Goal: Task Accomplishment & Management: Use online tool/utility

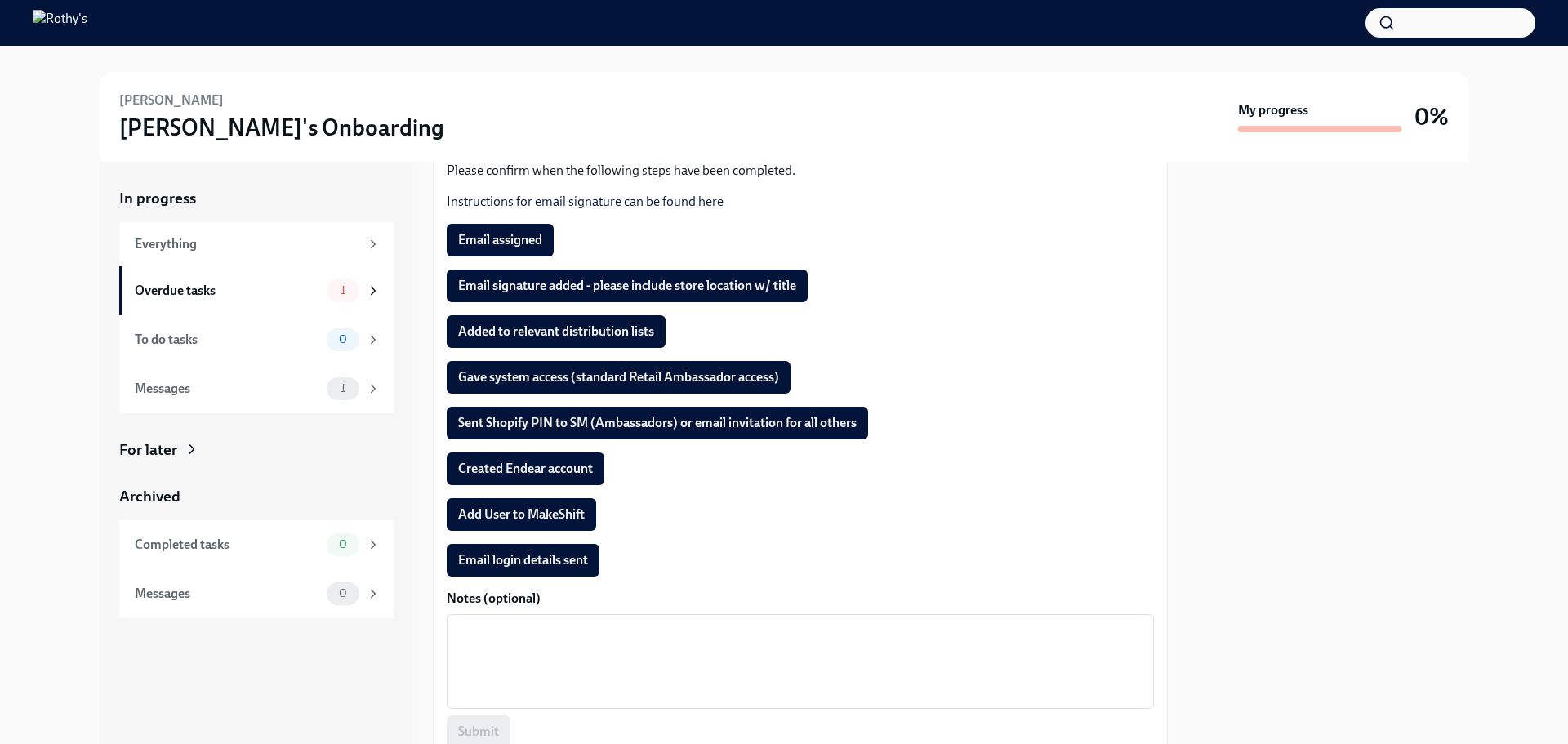
scroll to position [245, 0]
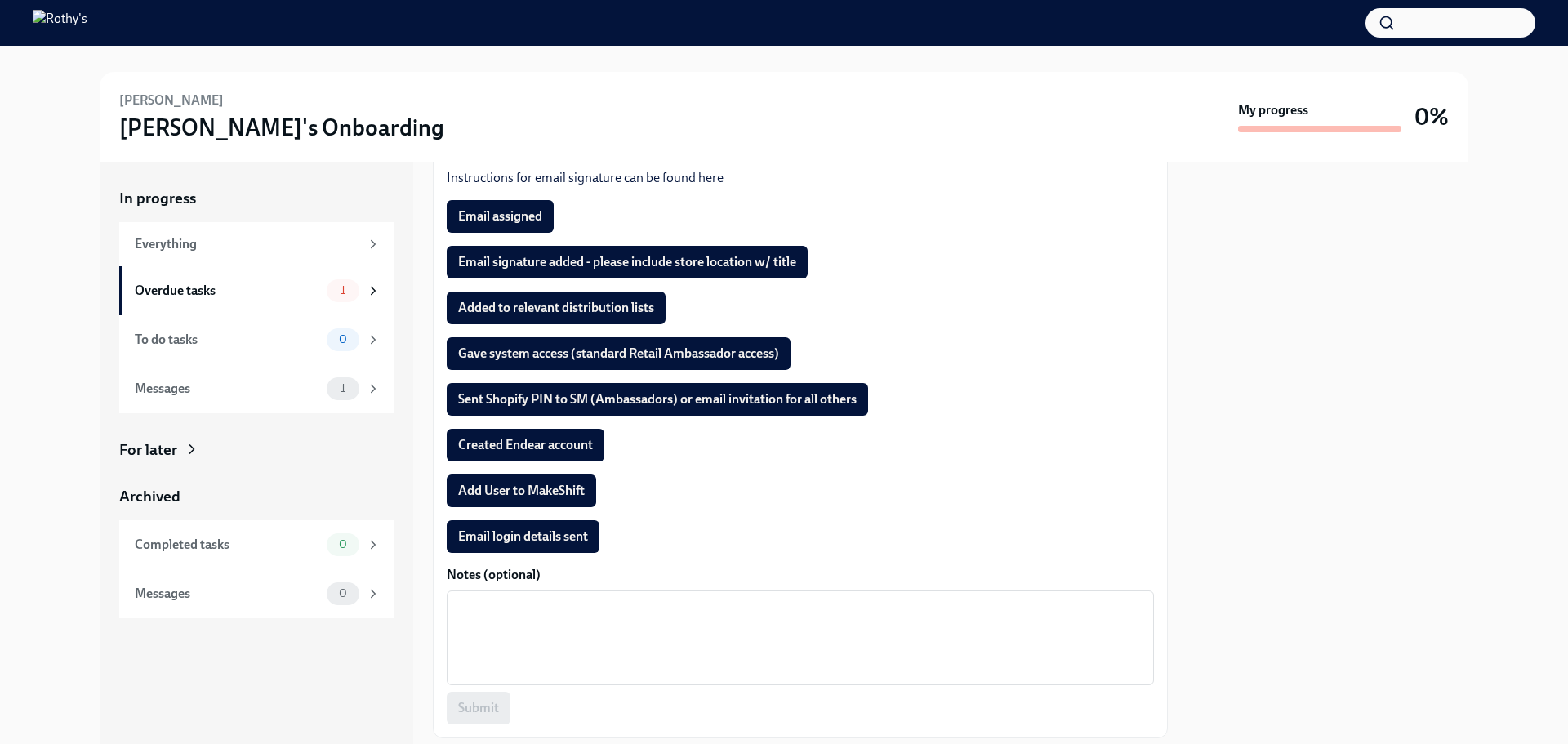
click at [515, 213] on span "Email assigned" at bounding box center [500, 216] width 84 height 16
click at [517, 249] on button "Email signature added - please include store location w/ title" at bounding box center [627, 262] width 361 height 33
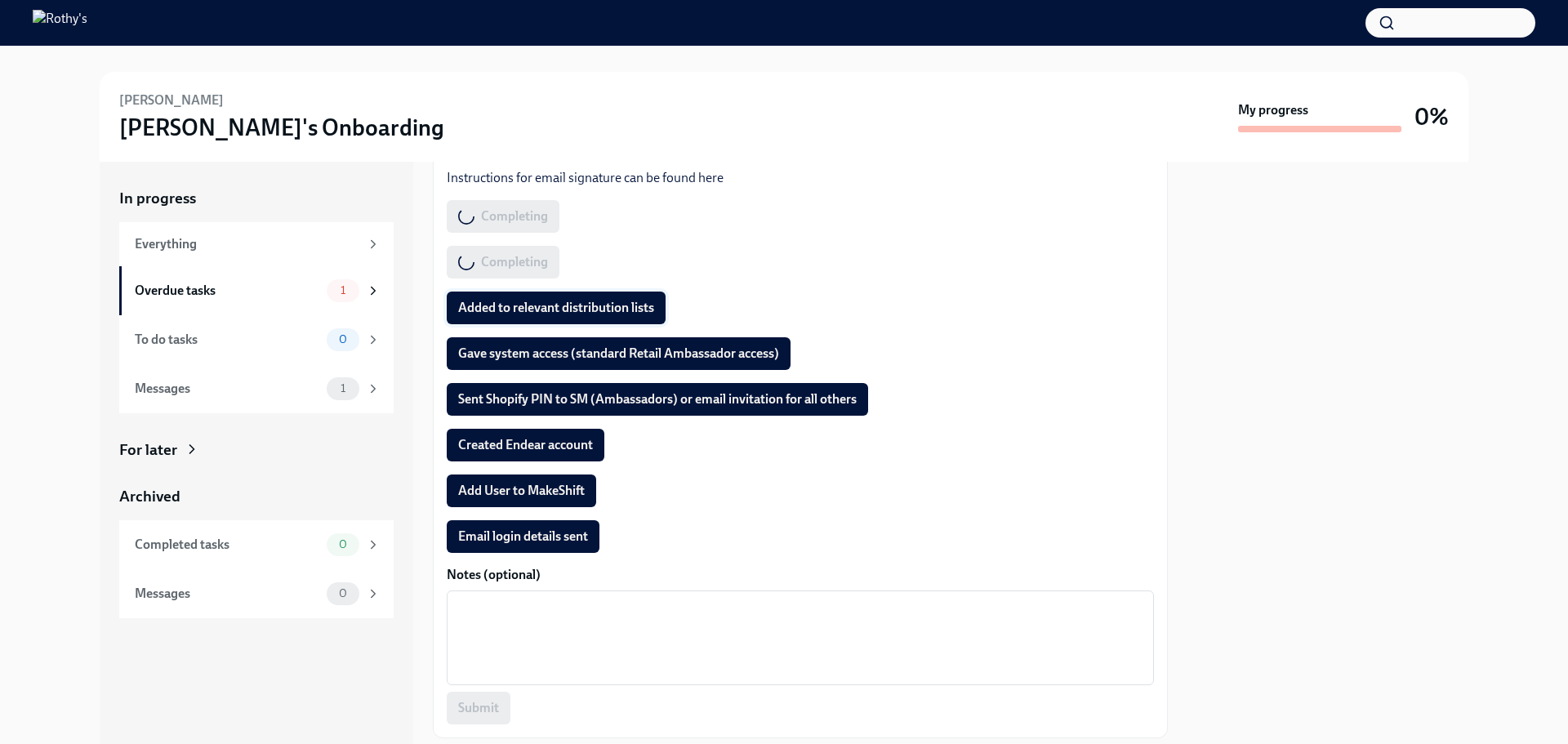
click at [526, 294] on button "Added to relevant distribution lists" at bounding box center [556, 308] width 219 height 33
click at [533, 344] on button "Gave system access (standard Retail Ambassador access)" at bounding box center [619, 353] width 344 height 33
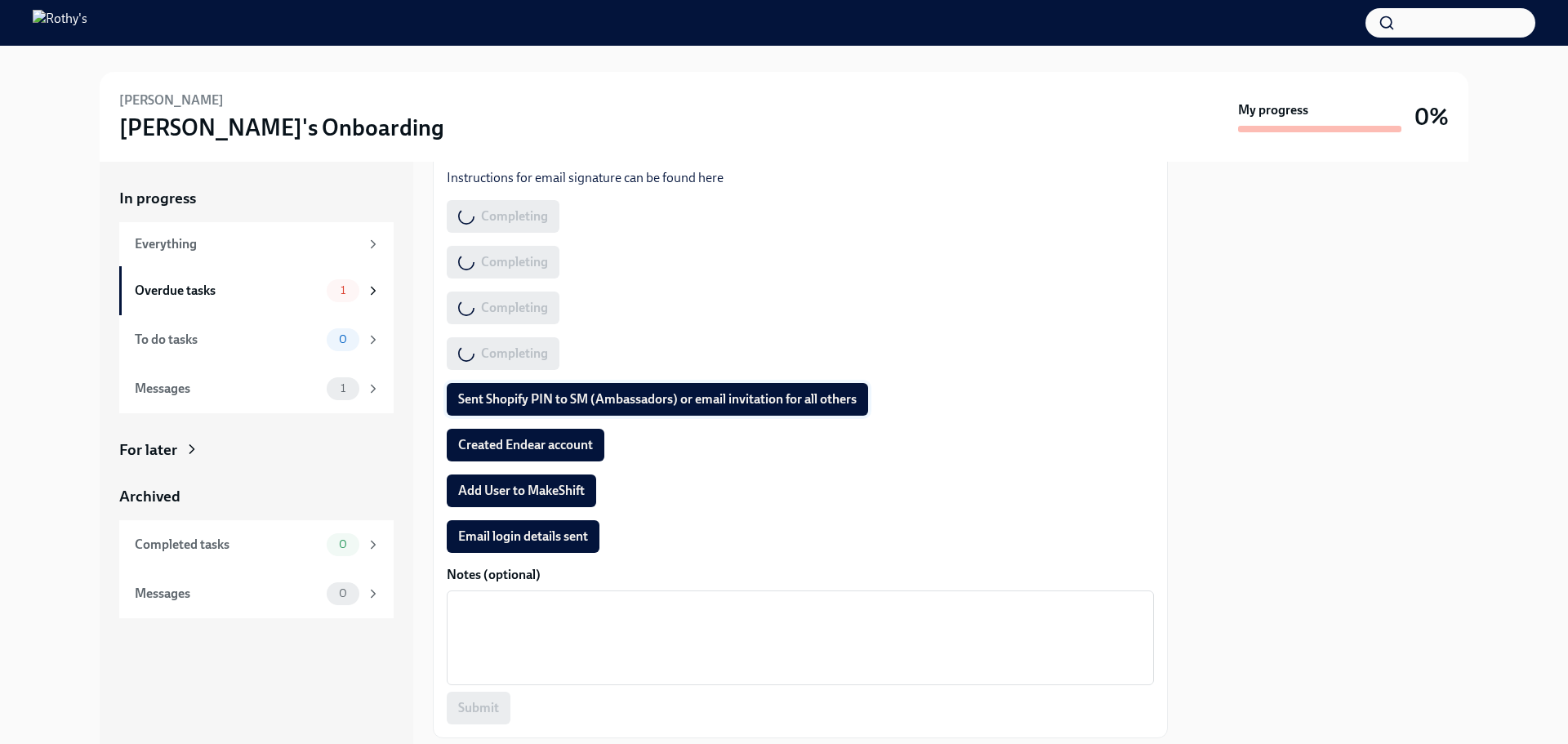
click at [534, 396] on span "Sent Shopify PIN to SM (Ambassadors) or email invitation for all others" at bounding box center [658, 399] width 398 height 16
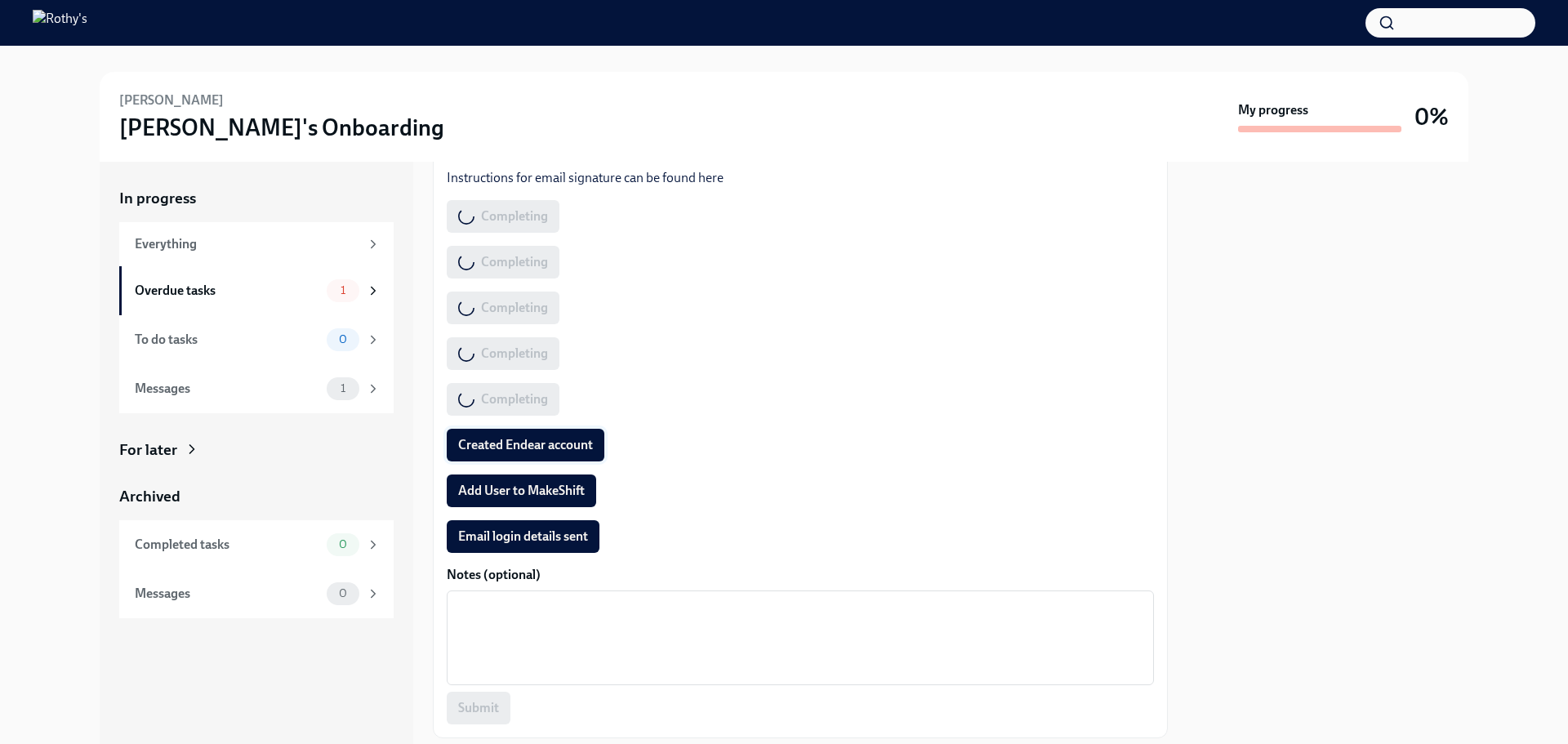
click at [534, 456] on button "Created Endear account" at bounding box center [526, 445] width 158 height 33
click at [532, 496] on span "Add User to MakeShift" at bounding box center [522, 490] width 126 height 16
click at [539, 573] on label "Notes (optional)" at bounding box center [800, 574] width 707 height 18
click at [539, 598] on textarea "Notes (optional)" at bounding box center [800, 637] width 688 height 79
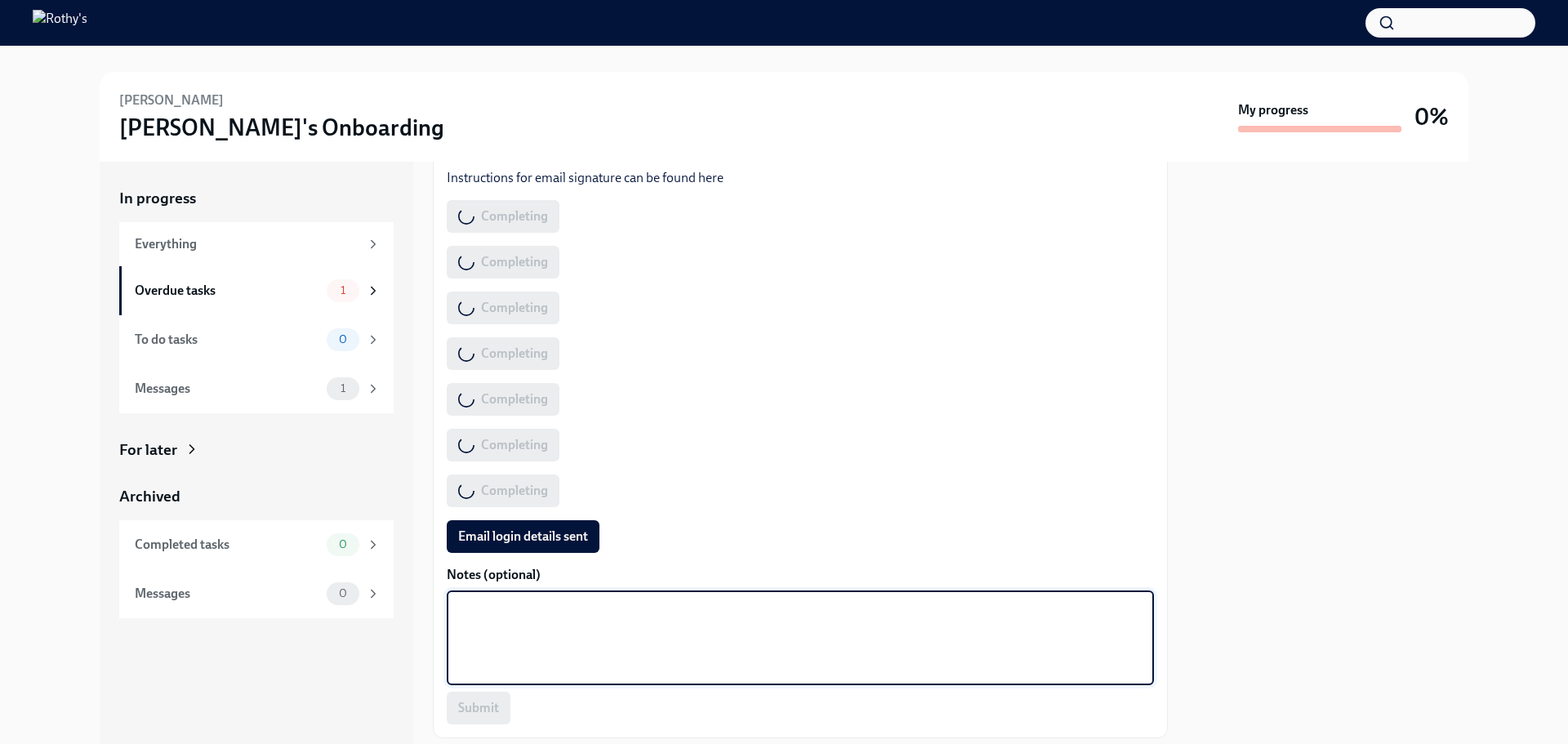
click at [547, 546] on button "Email login details sent" at bounding box center [523, 537] width 152 height 33
